Goal: Transaction & Acquisition: Download file/media

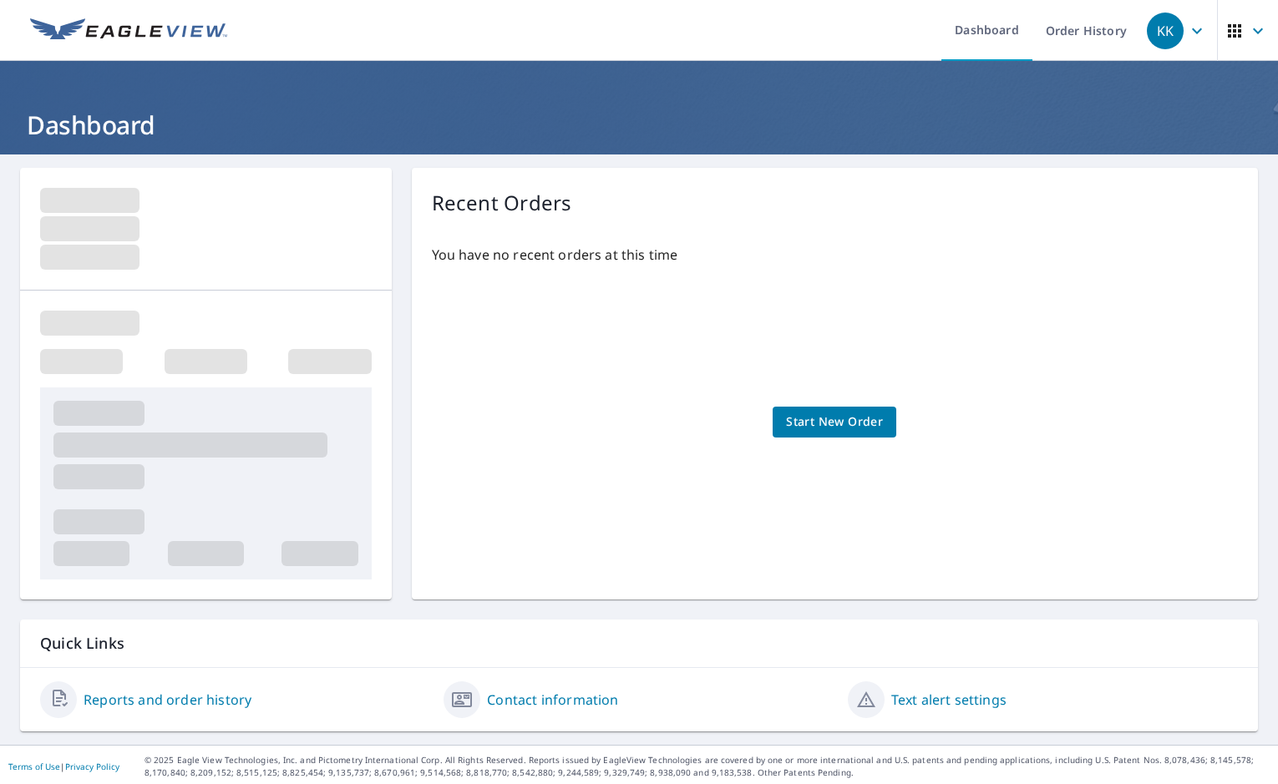
scroll to position [3, 0]
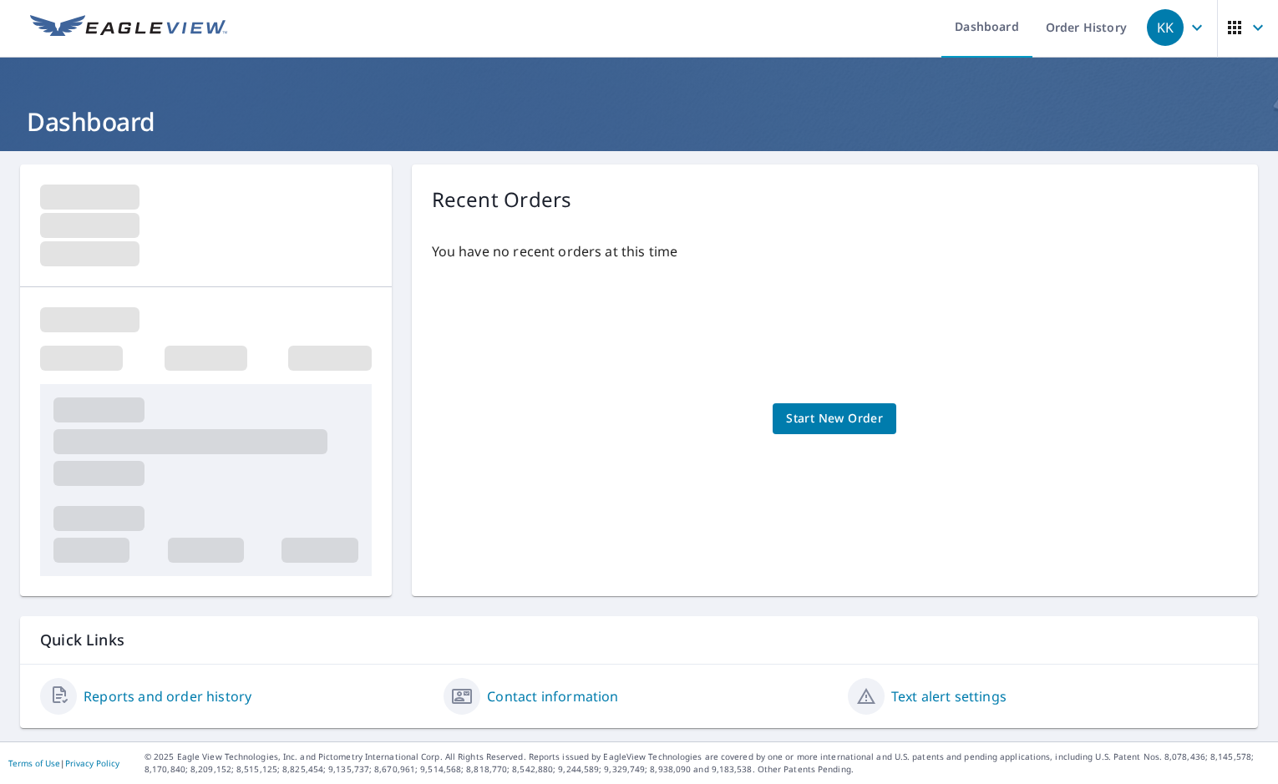
click at [210, 701] on link "Reports and order history" at bounding box center [168, 697] width 168 height 20
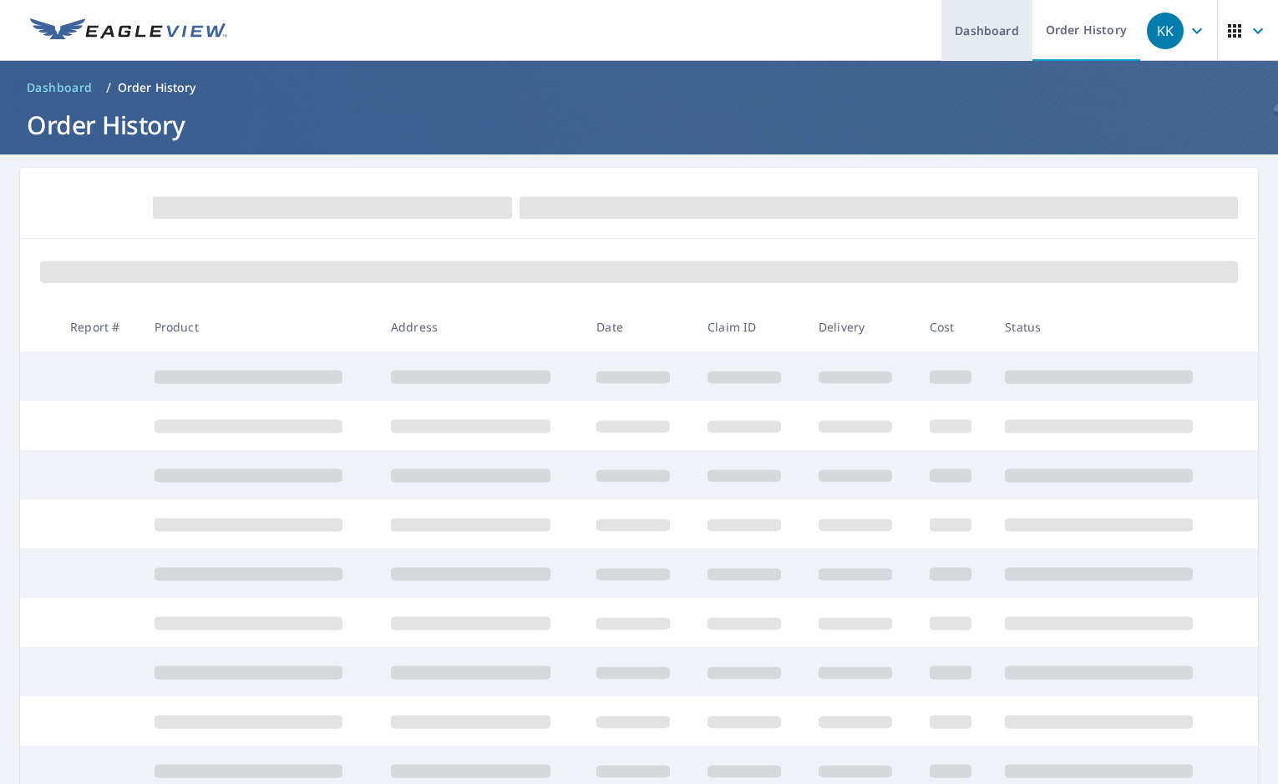
click at [996, 31] on link "Dashboard" at bounding box center [986, 30] width 91 height 61
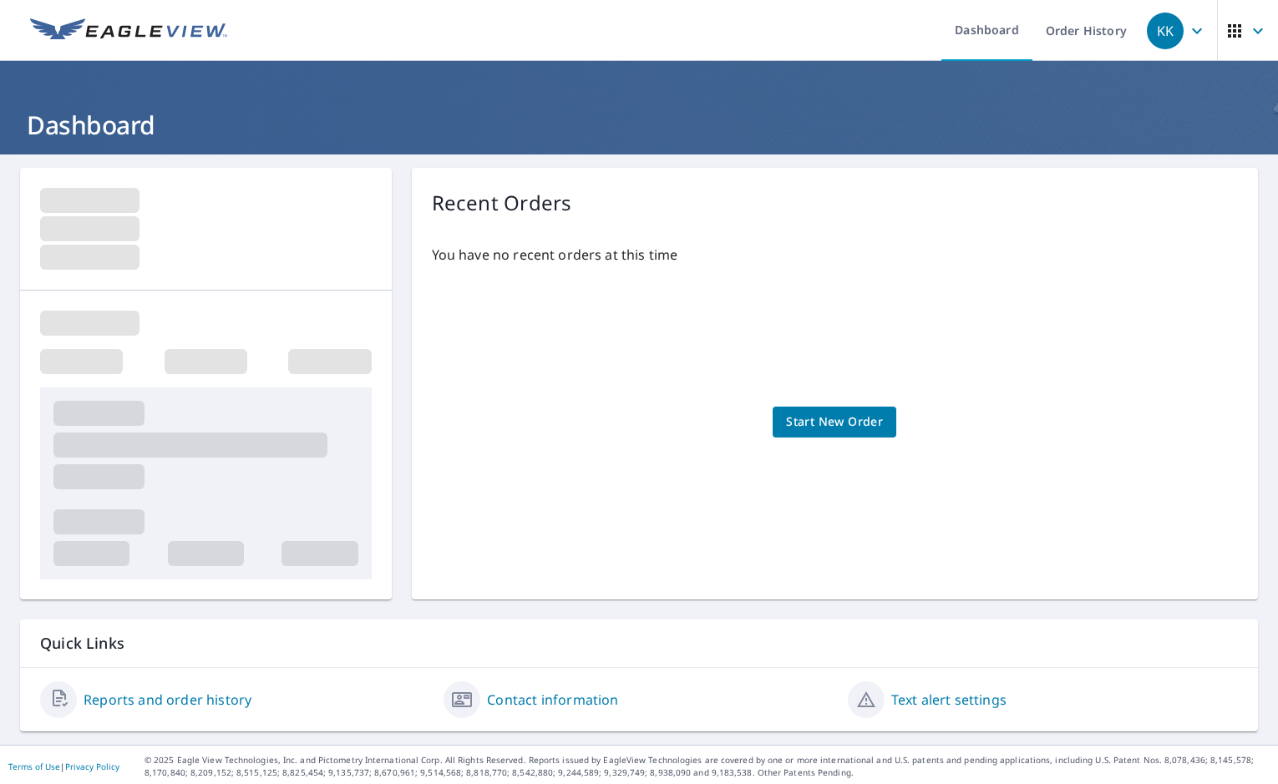
click at [1086, 29] on span "button" at bounding box center [1248, 31] width 47 height 40
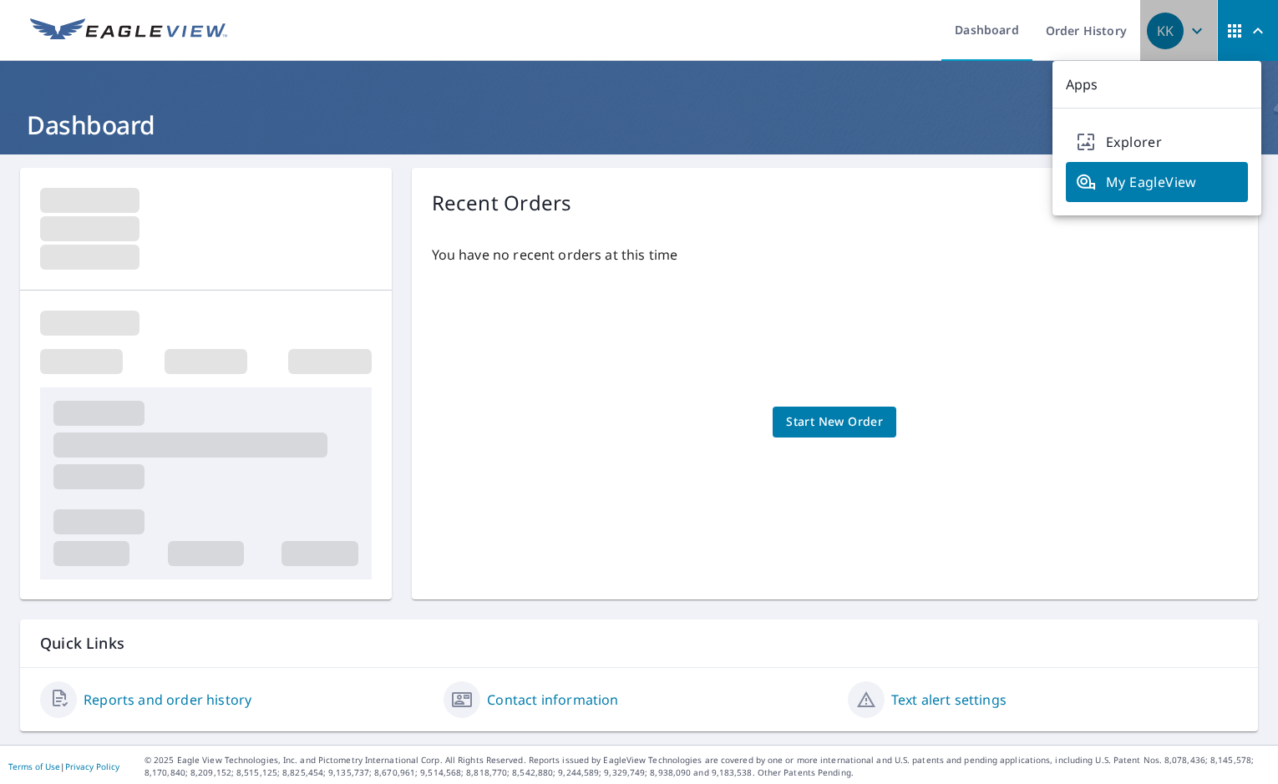
click at [1086, 37] on icon "button" at bounding box center [1197, 31] width 20 height 20
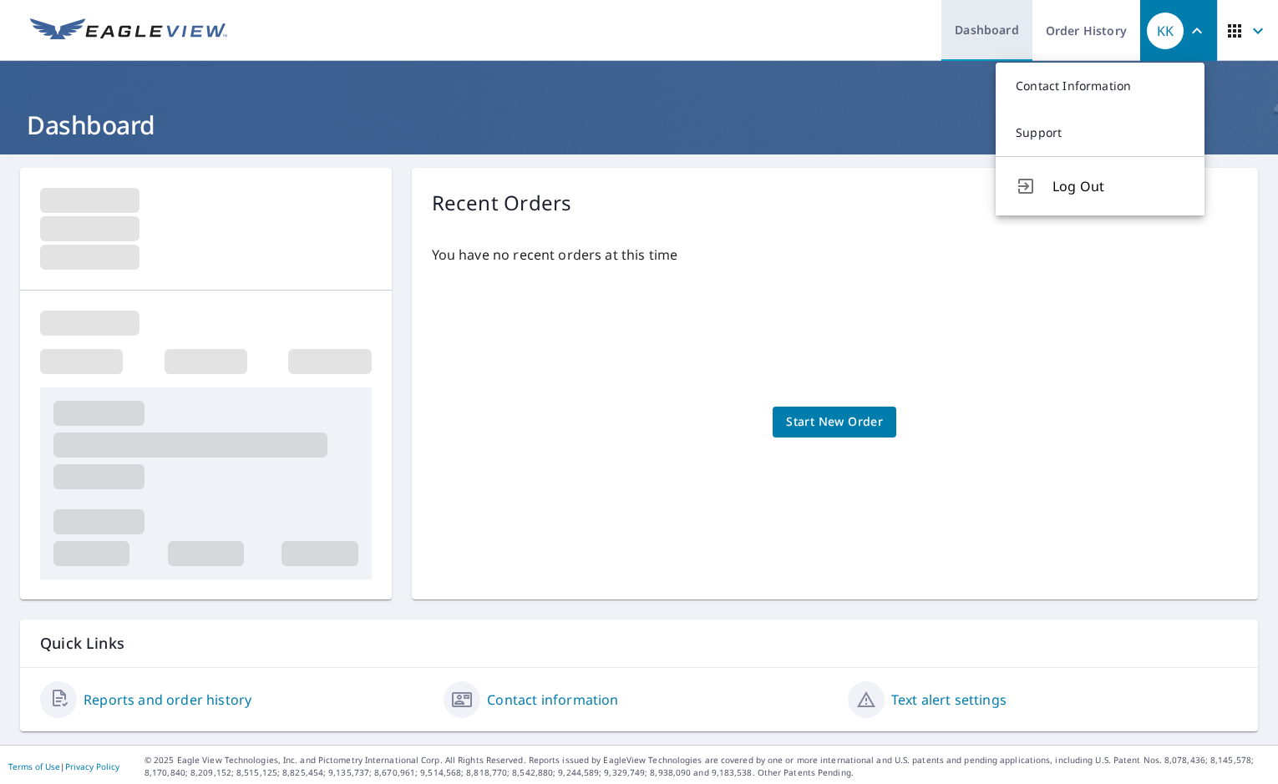
click at [1002, 33] on link "Dashboard" at bounding box center [986, 30] width 91 height 61
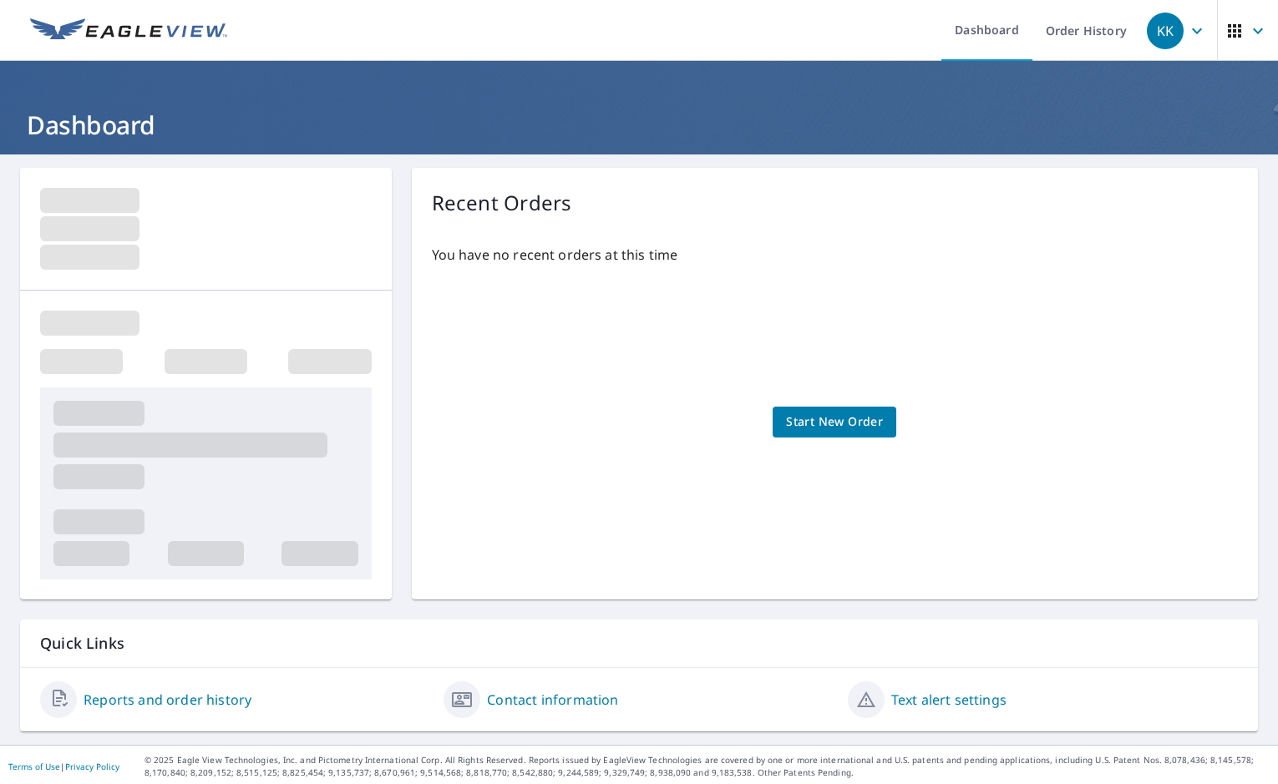
click at [139, 226] on div at bounding box center [206, 229] width 332 height 82
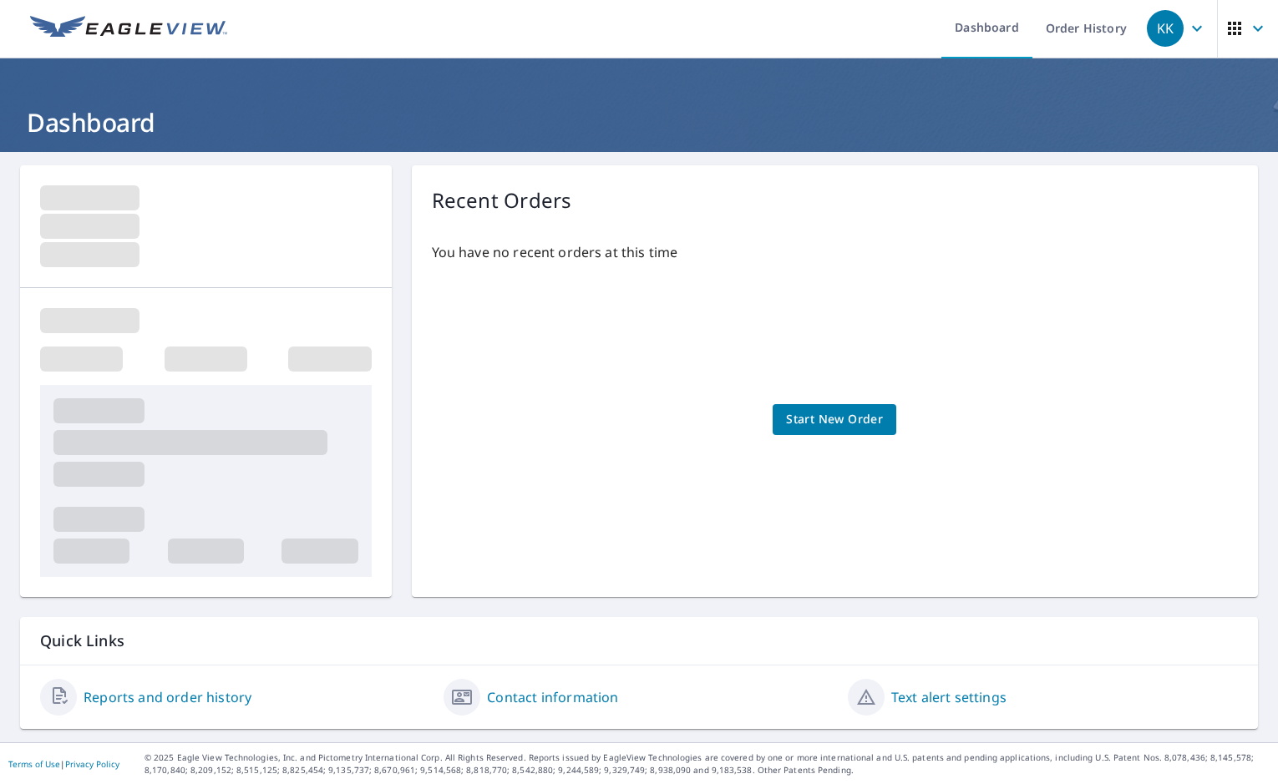
scroll to position [3, 0]
click at [865, 421] on span "Start New Order" at bounding box center [834, 418] width 97 height 21
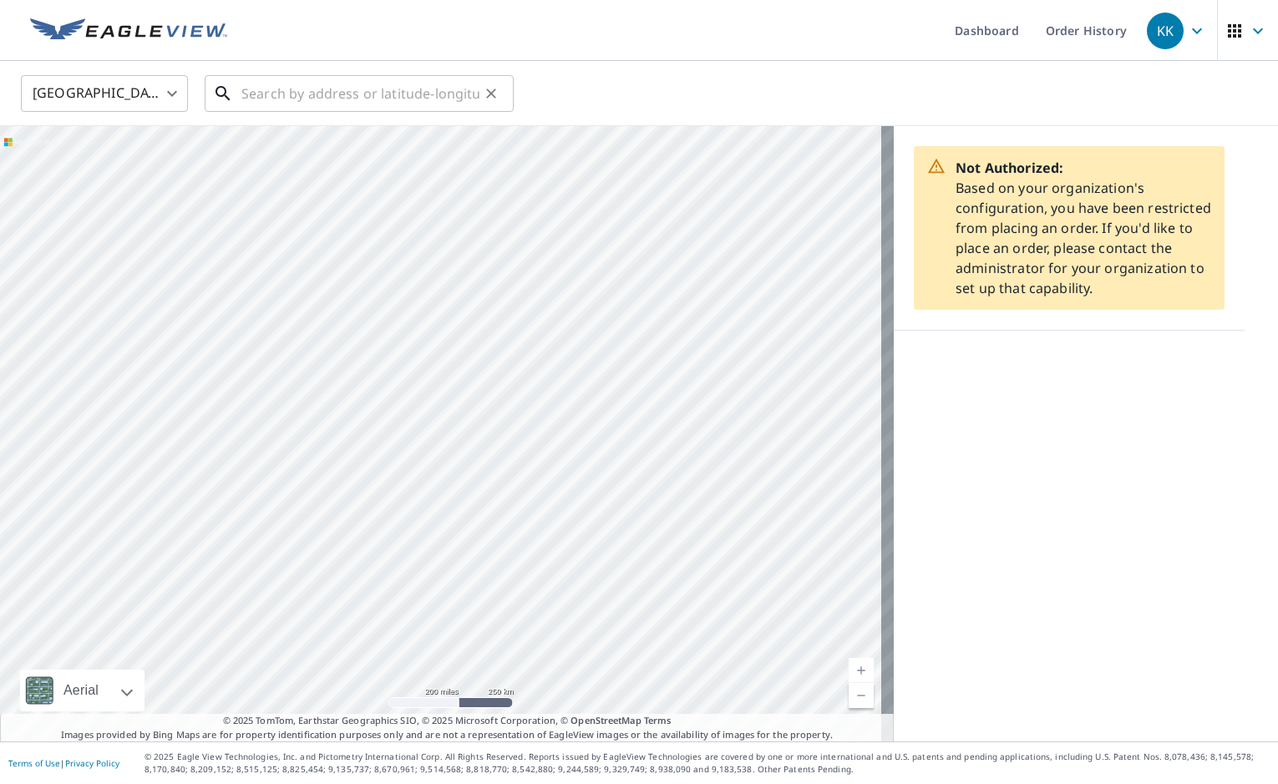
click at [342, 97] on input "text" at bounding box center [360, 93] width 238 height 47
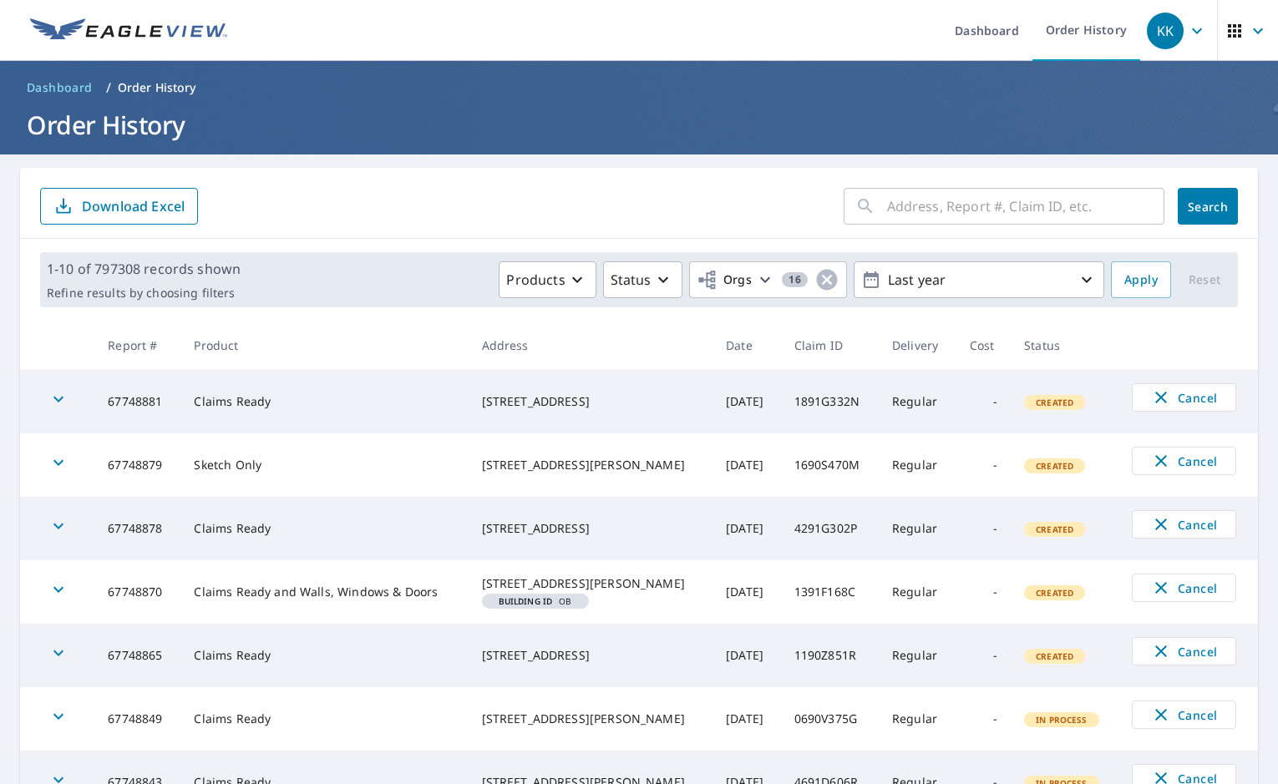
click at [922, 210] on input "text" at bounding box center [1025, 206] width 277 height 47
paste input "67582828"
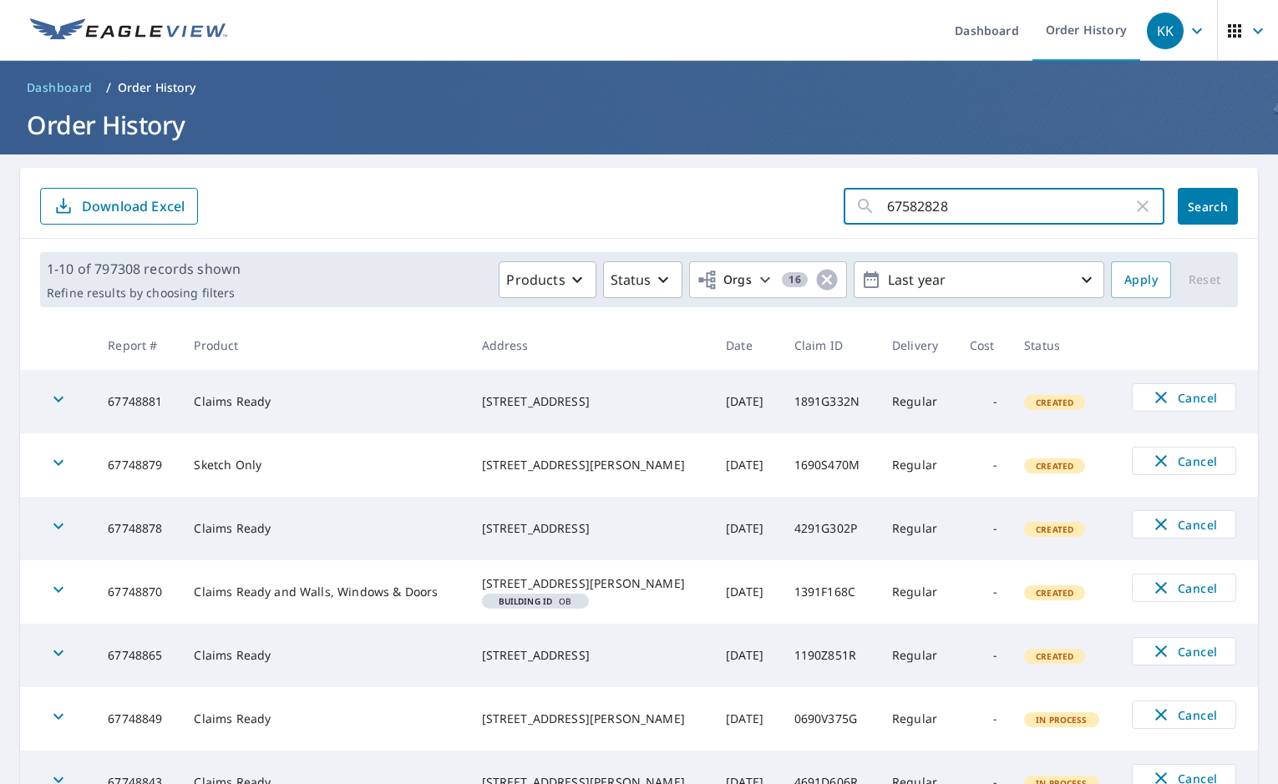
type input "67582828"
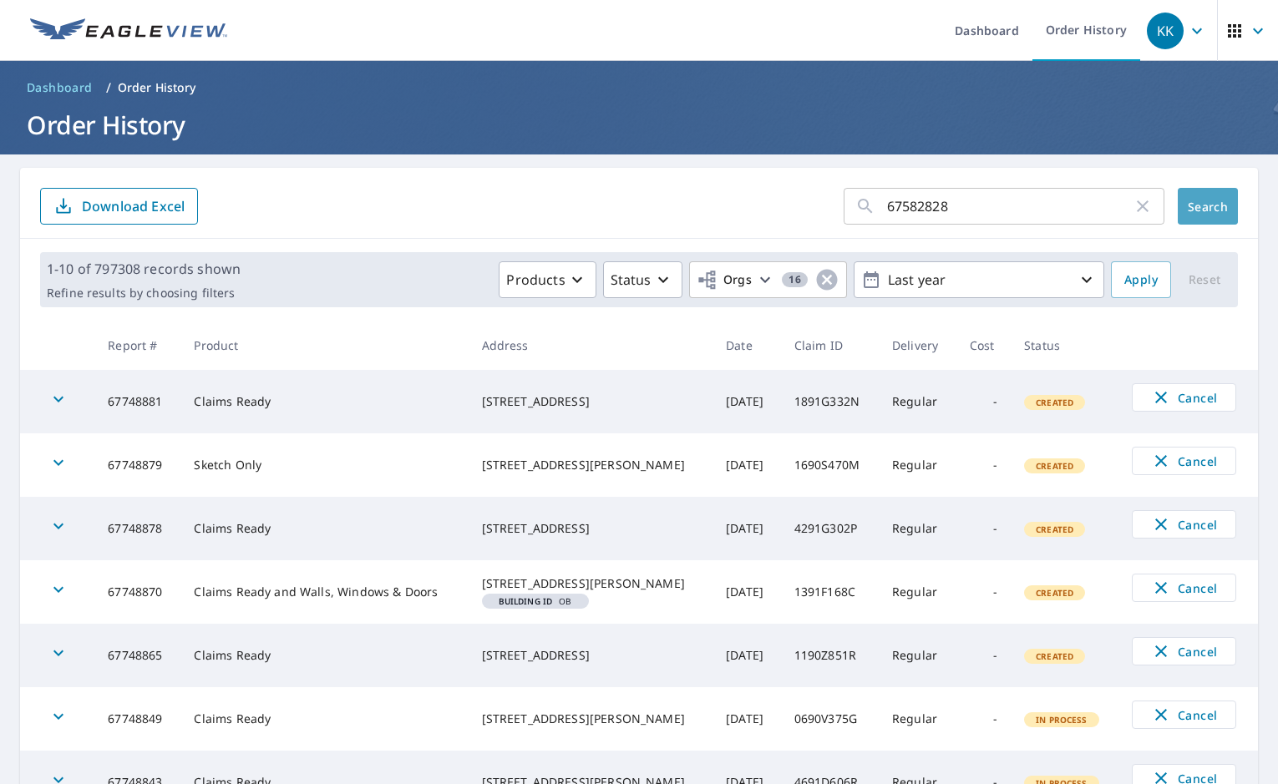
click at [1086, 203] on span "Search" at bounding box center [1207, 207] width 33 height 16
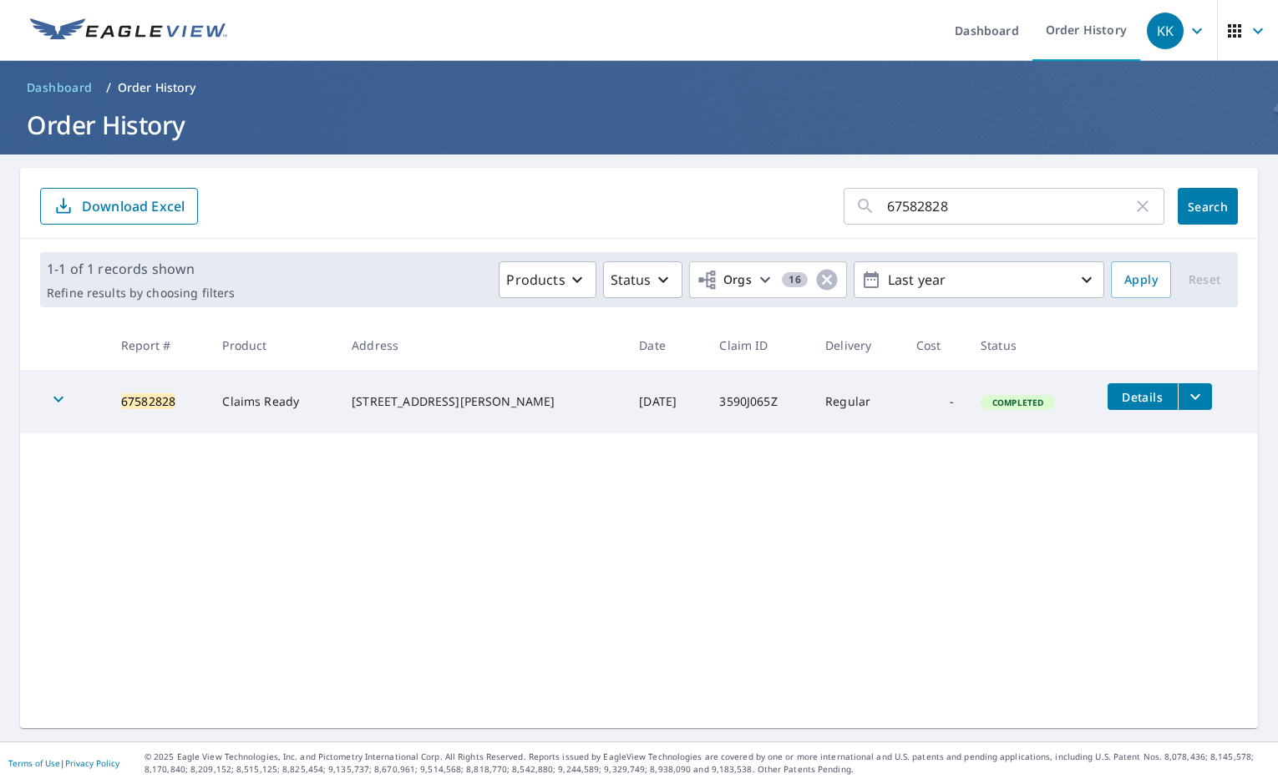
click at [1086, 393] on icon "filesDropdownBtn-67582828" at bounding box center [1195, 397] width 20 height 20
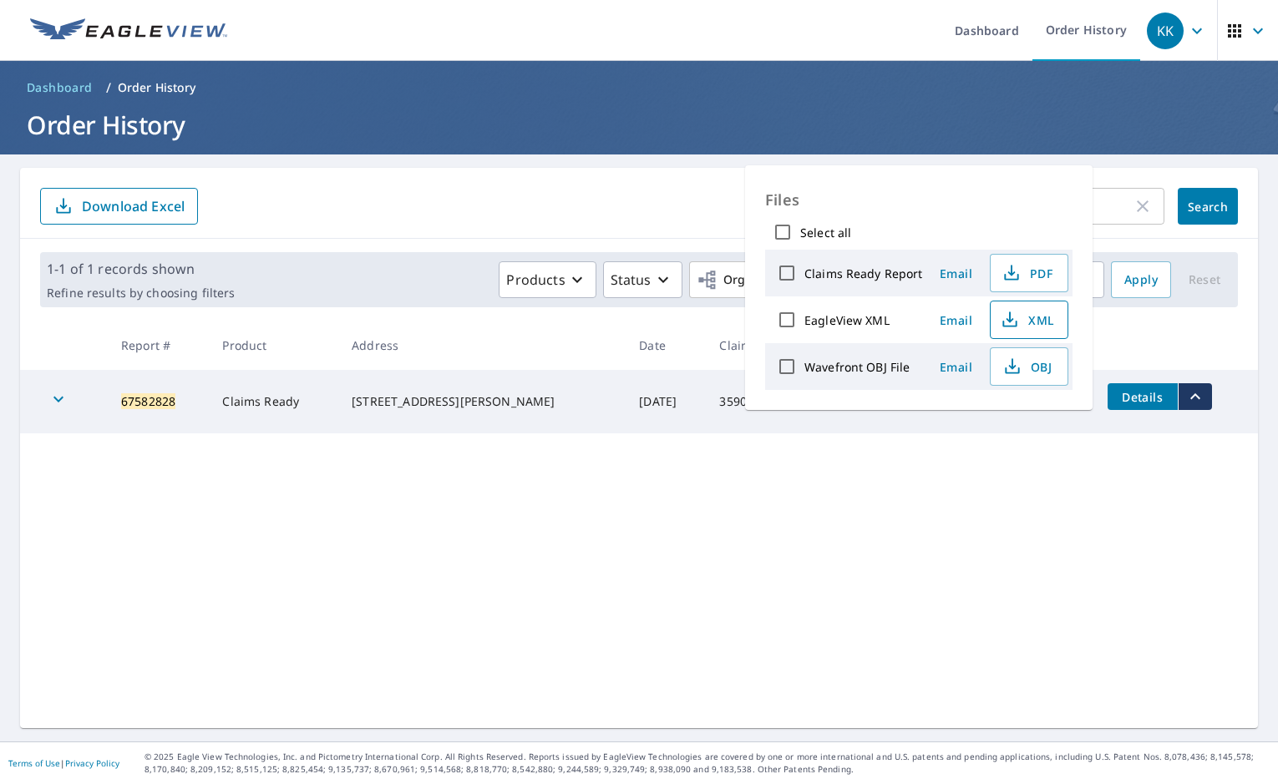
click at [1046, 314] on span "XML" at bounding box center [1027, 320] width 53 height 20
click at [1008, 210] on p "Files" at bounding box center [918, 199] width 307 height 29
click at [966, 318] on span "Email" at bounding box center [956, 320] width 40 height 16
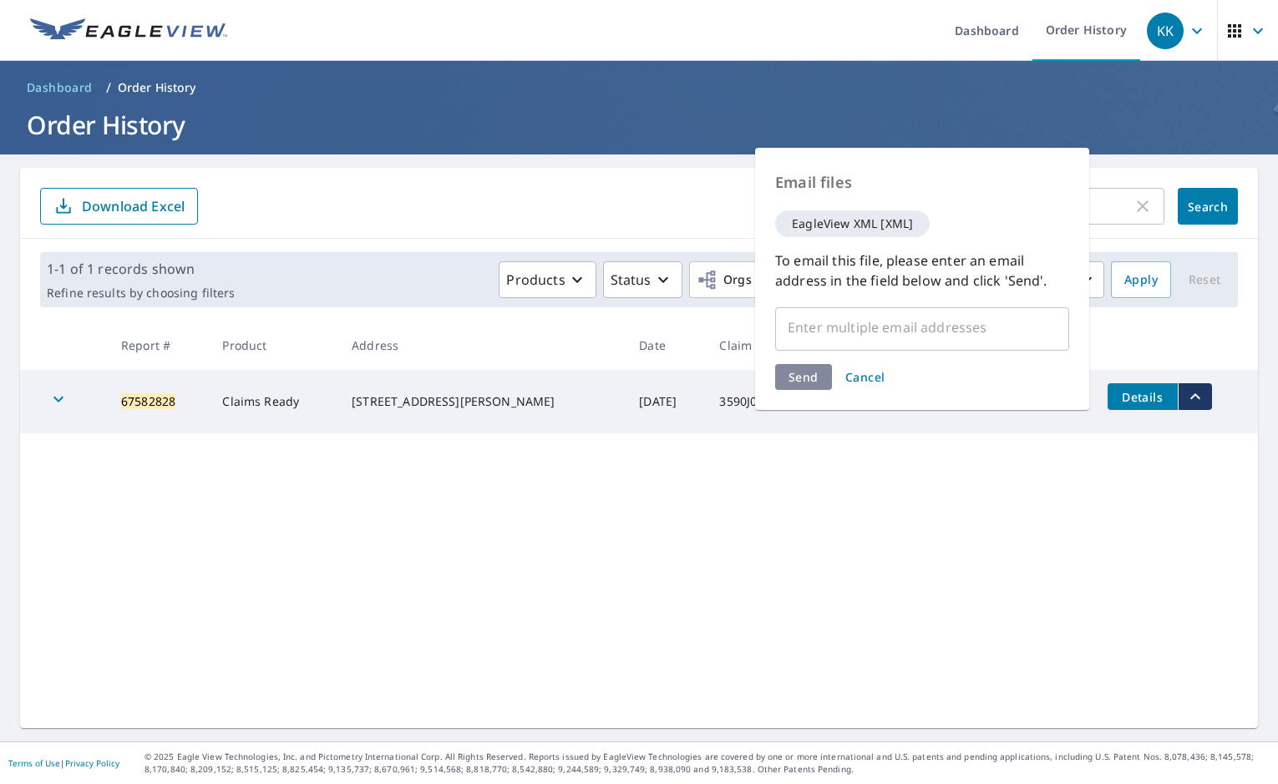
click at [966, 337] on input "text" at bounding box center [910, 328] width 254 height 32
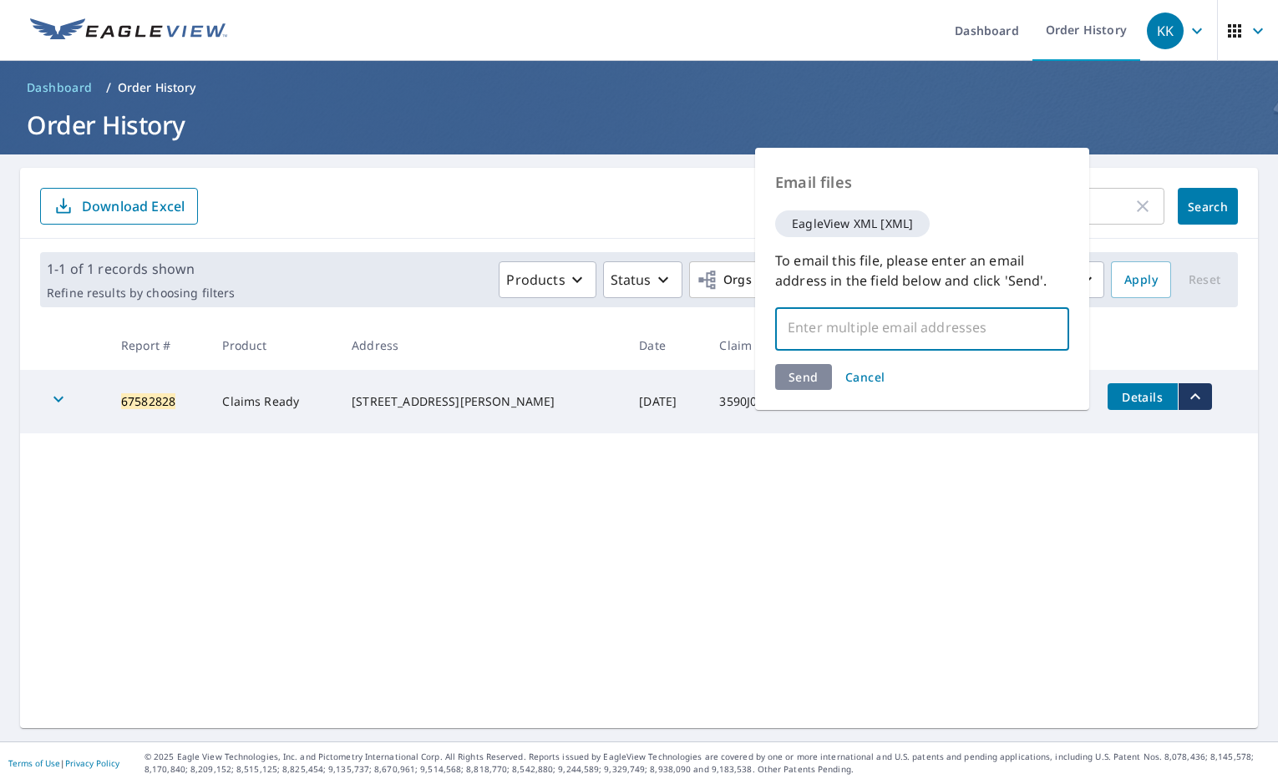
click at [870, 383] on span "Cancel" at bounding box center [865, 377] width 40 height 16
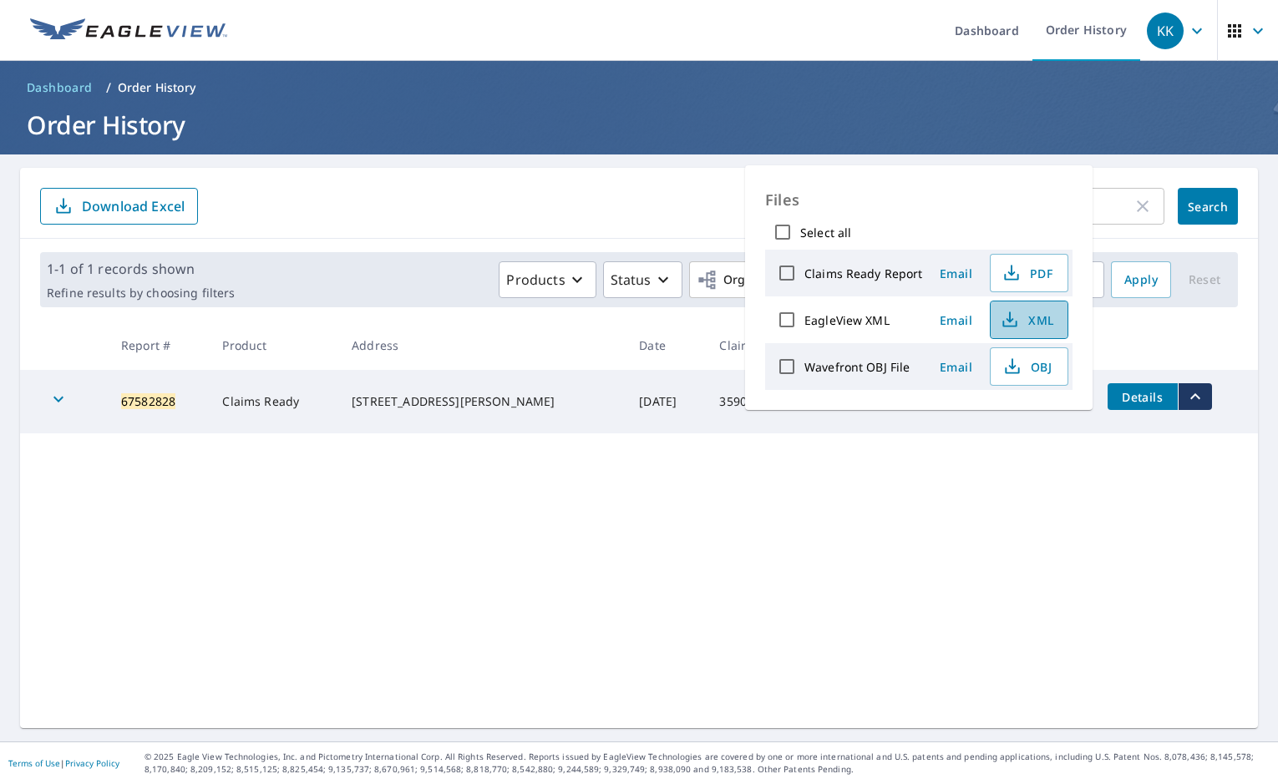
click at [1027, 317] on span "XML" at bounding box center [1027, 320] width 53 height 20
click at [908, 270] on label "Claims Ready Report" at bounding box center [863, 274] width 119 height 16
click at [804, 270] on input "Claims Ready Report" at bounding box center [786, 273] width 35 height 35
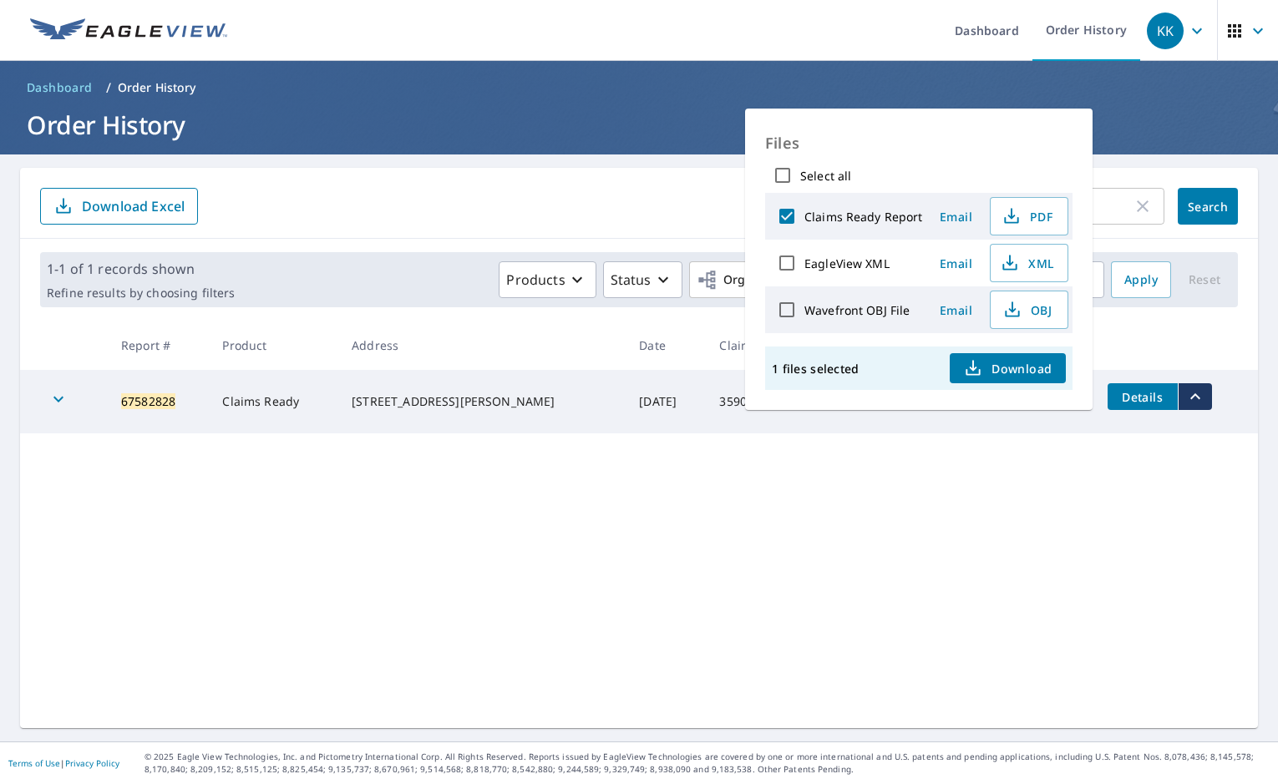
click at [844, 220] on label "Claims Ready Report" at bounding box center [863, 217] width 119 height 16
click at [804, 220] on input "Claims Ready Report" at bounding box center [786, 216] width 35 height 35
checkbox input "false"
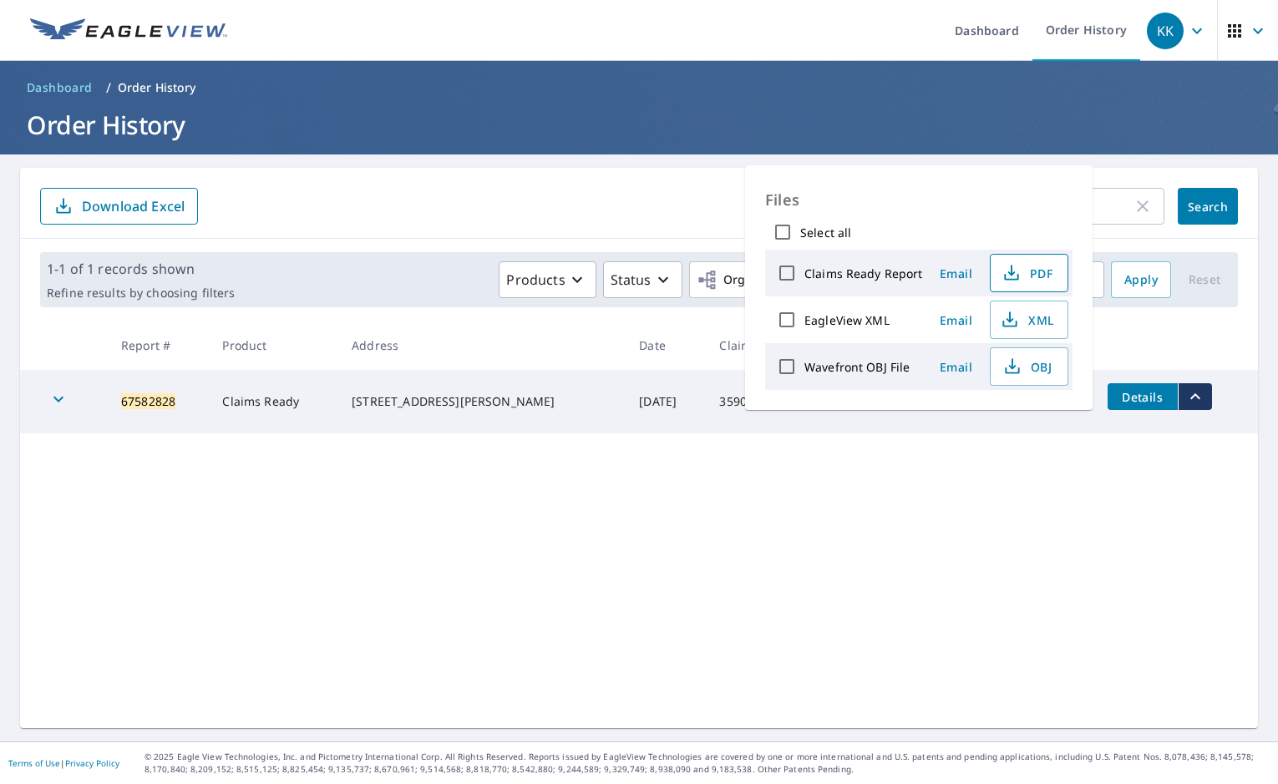
click at [1032, 266] on span "PDF" at bounding box center [1027, 273] width 53 height 20
